Goal: Find specific page/section: Find specific page/section

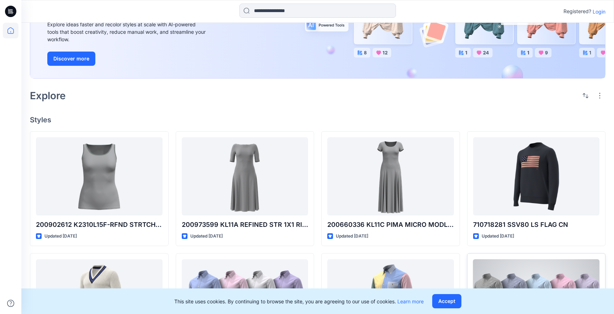
scroll to position [97, 0]
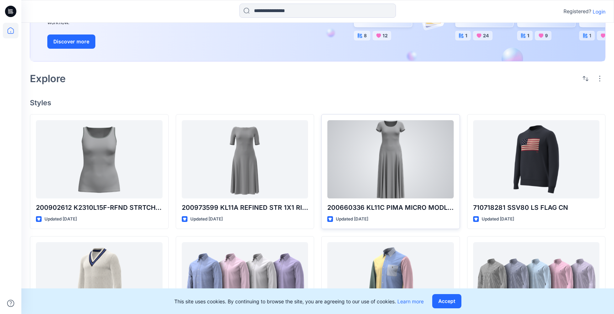
click at [421, 170] on div at bounding box center [390, 159] width 127 height 78
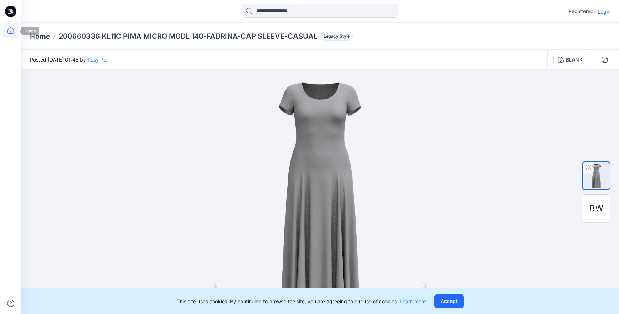
click at [10, 37] on icon at bounding box center [11, 31] width 16 height 16
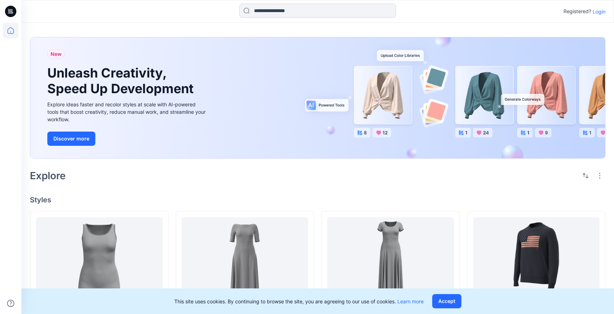
click at [375, 13] on input at bounding box center [317, 11] width 157 height 14
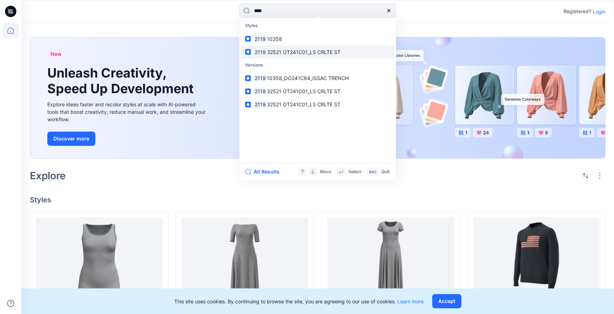
type input "****"
click at [345, 52] on link "2119 32521 OT241C01_LS CRLTE ST" at bounding box center [318, 52] width 154 height 13
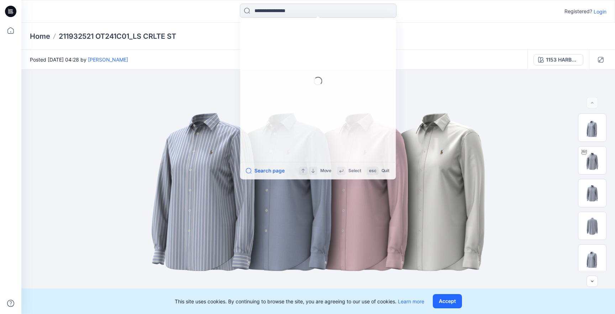
click at [276, 10] on input at bounding box center [318, 11] width 157 height 14
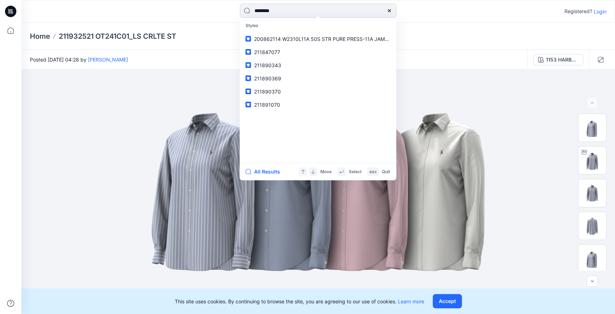
type input "*********"
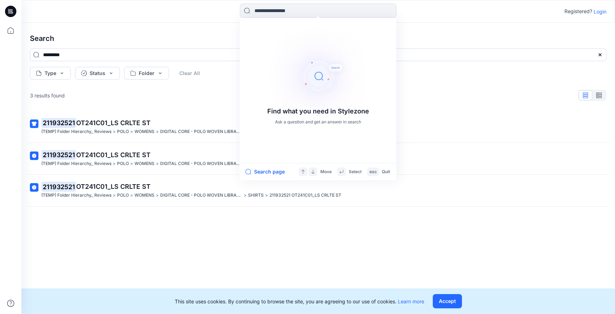
click at [452, 83] on div "Search ********* Type Status Folder Clear All 3 results found 211932521 OT241C0…" at bounding box center [317, 168] width 593 height 291
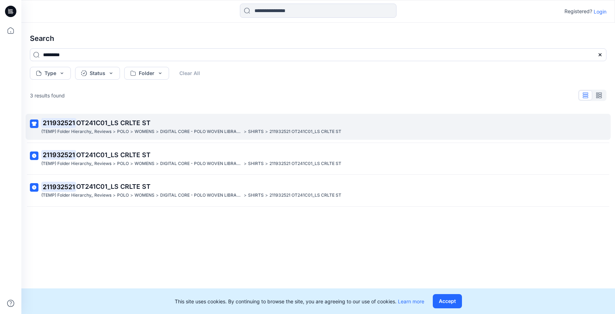
click at [235, 129] on p "DIGITAL CORE - POLO WOVEN LIBRARY" at bounding box center [201, 131] width 82 height 7
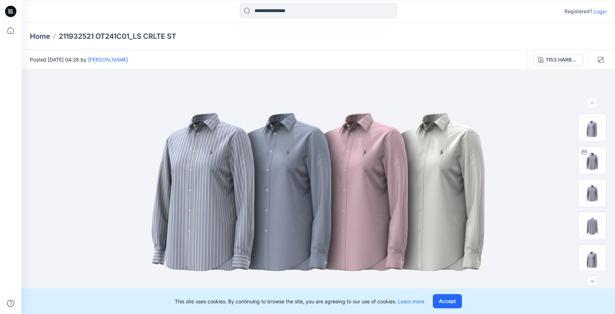
click at [301, 10] on input at bounding box center [318, 11] width 157 height 14
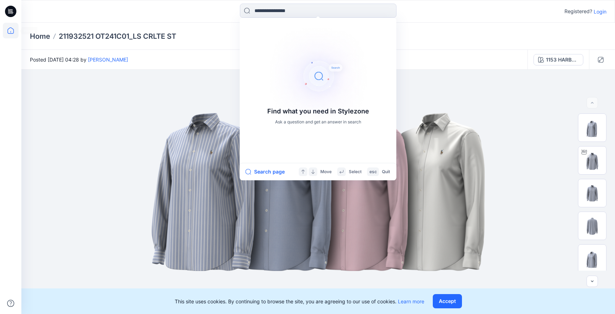
click at [15, 31] on icon at bounding box center [11, 31] width 16 height 16
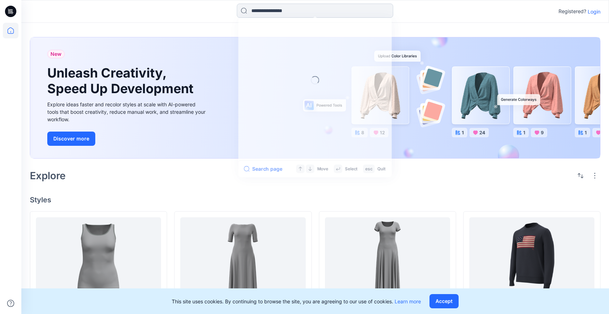
click at [293, 12] on input at bounding box center [315, 11] width 157 height 14
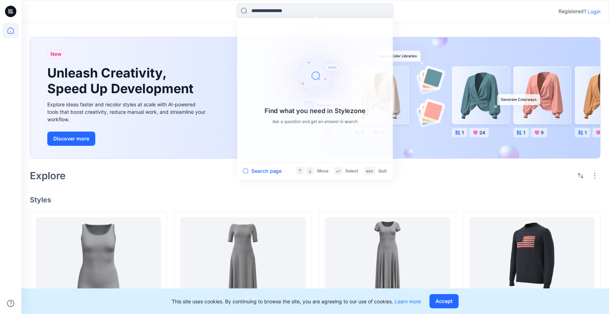
click at [394, 13] on div "Find what you need in Stylezone Ask a question and get an answer in search Sear…" at bounding box center [315, 12] width 294 height 16
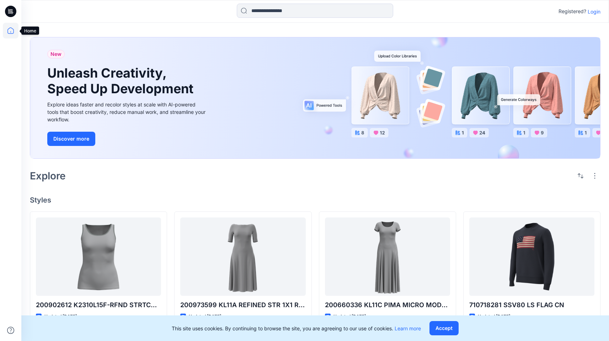
click at [10, 36] on icon at bounding box center [11, 31] width 16 height 16
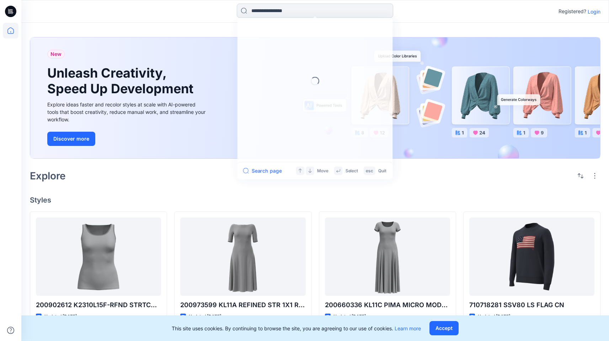
click at [266, 9] on input at bounding box center [315, 11] width 157 height 14
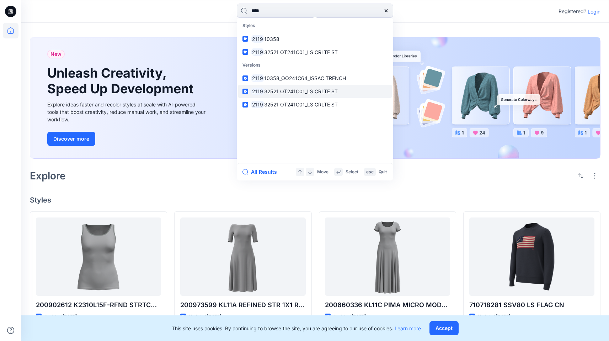
type input "****"
click at [280, 90] on span "32521 OT241C01_LS CRLTE ST" at bounding box center [301, 91] width 74 height 6
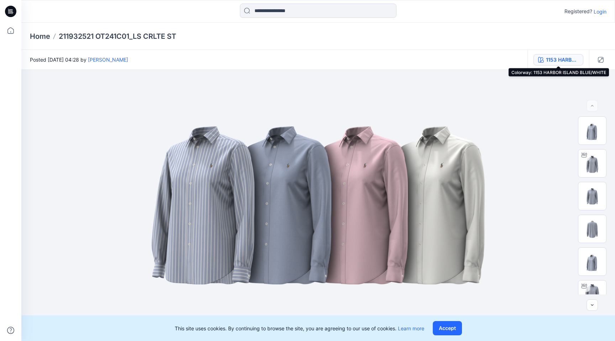
click at [567, 62] on div "1153 HARBOR ISLAND BLUE/WHITE" at bounding box center [562, 60] width 33 height 8
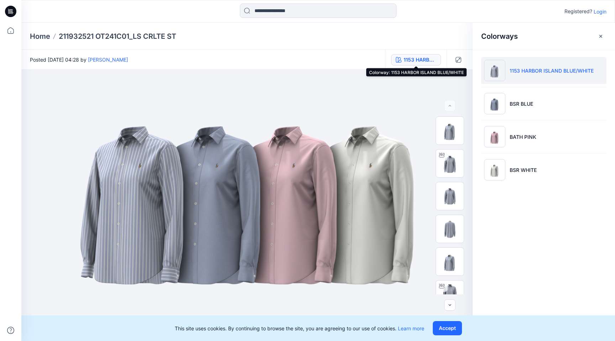
click at [420, 57] on div "1153 HARBOR ISLAND BLUE/WHITE" at bounding box center [419, 60] width 33 height 8
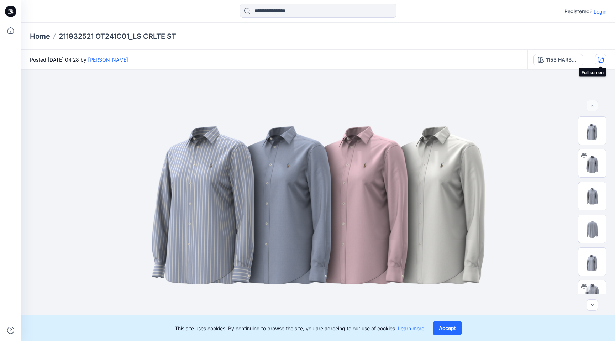
click at [599, 58] on icon "button" at bounding box center [601, 60] width 6 height 6
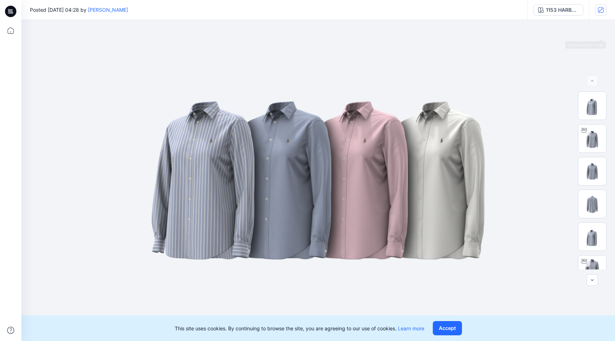
click at [599, 15] on button "button" at bounding box center [600, 9] width 11 height 11
